Goal: Transaction & Acquisition: Book appointment/travel/reservation

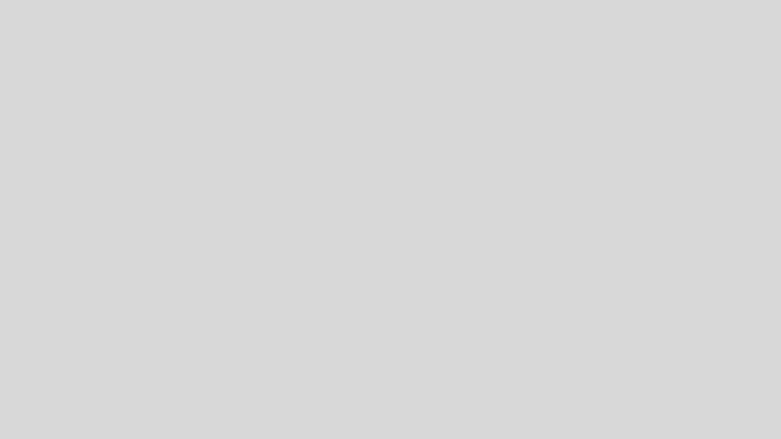
select select "es"
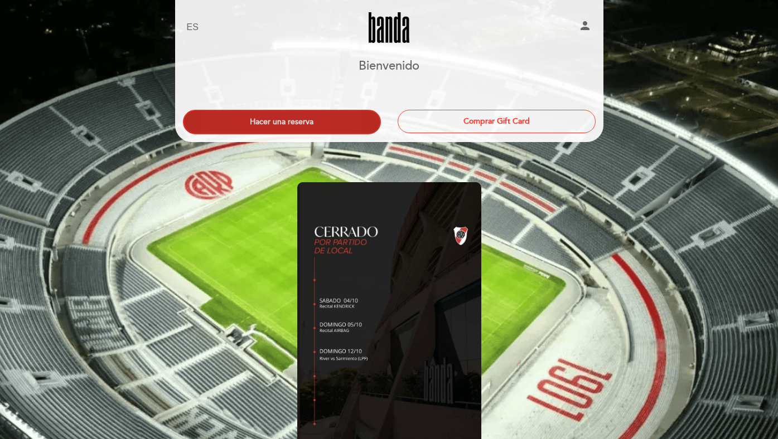
click at [277, 126] on button "Hacer una reserva" at bounding box center [282, 122] width 198 height 25
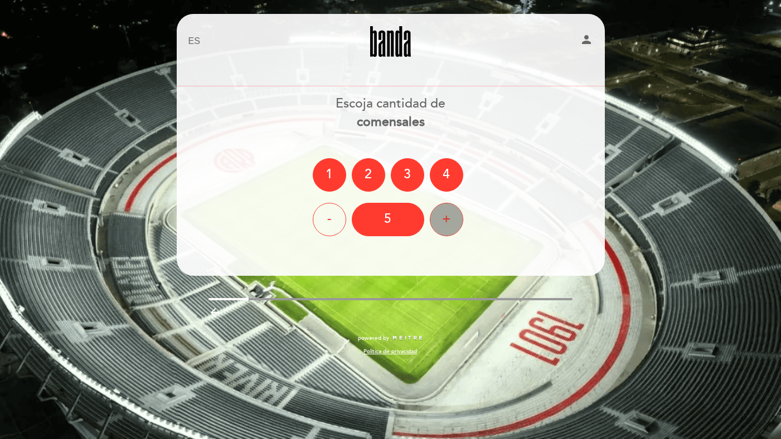
click at [436, 216] on div "+" at bounding box center [446, 219] width 33 height 33
click at [400, 225] on div "7" at bounding box center [388, 219] width 72 height 33
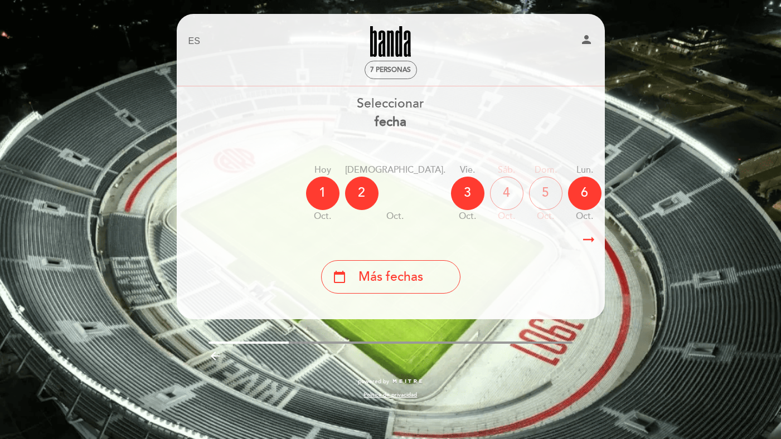
click at [593, 240] on icon "arrow_right_alt" at bounding box center [588, 240] width 17 height 24
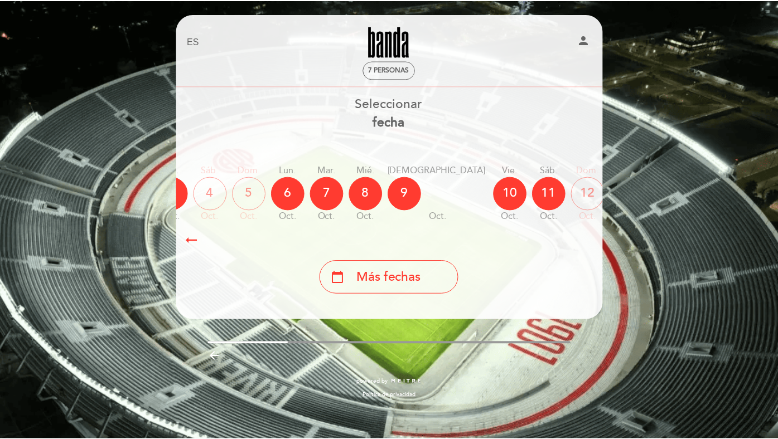
scroll to position [0, 325]
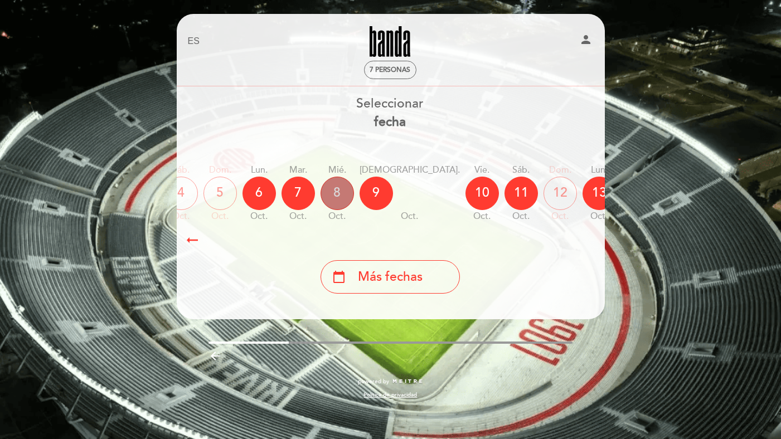
click at [321, 190] on div "8" at bounding box center [337, 193] width 33 height 33
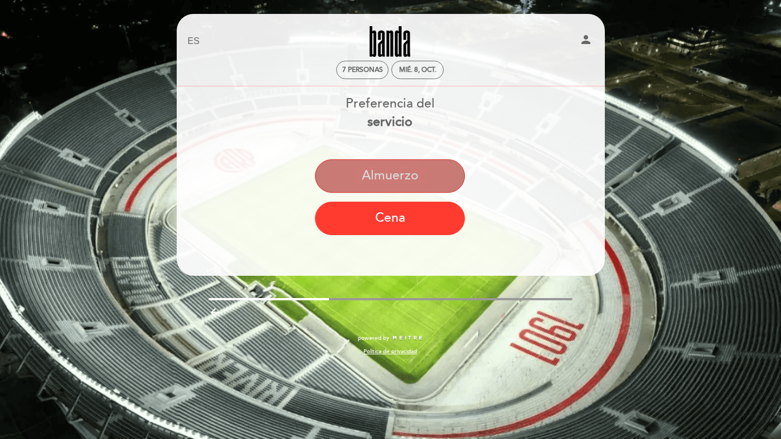
click at [405, 180] on button "Almuerzo" at bounding box center [390, 175] width 150 height 33
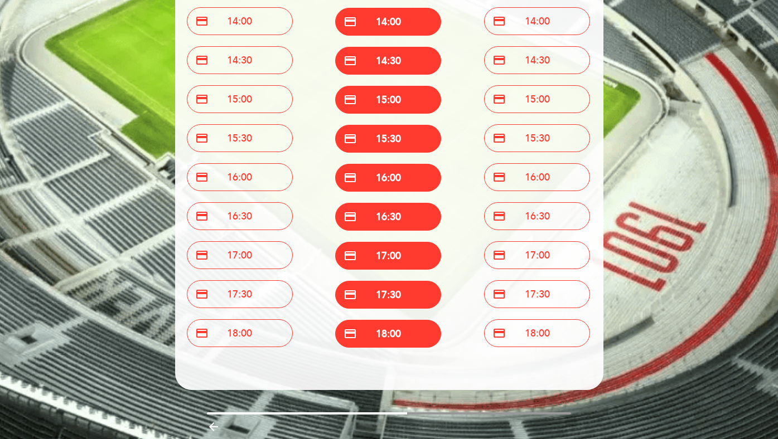
scroll to position [309, 0]
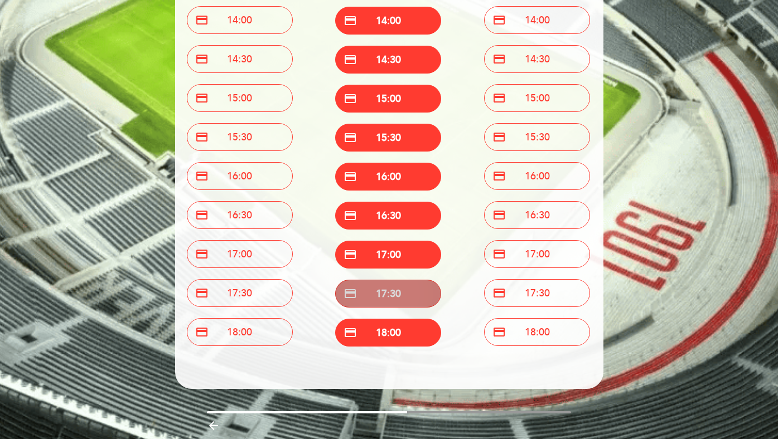
click at [371, 299] on button "credit_card 17:30" at bounding box center [388, 294] width 106 height 28
